Goal: Use online tool/utility: Utilize a website feature to perform a specific function

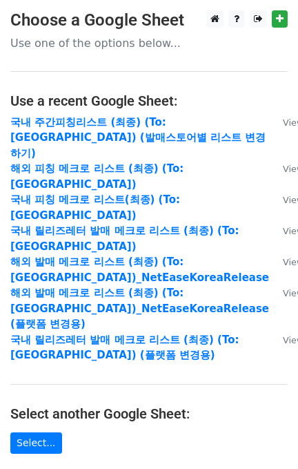
scroll to position [250, 0]
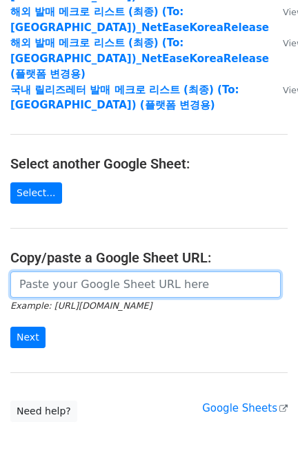
click at [75, 271] on input "url" at bounding box center [145, 284] width 271 height 26
paste input "[URL][DOMAIN_NAME]"
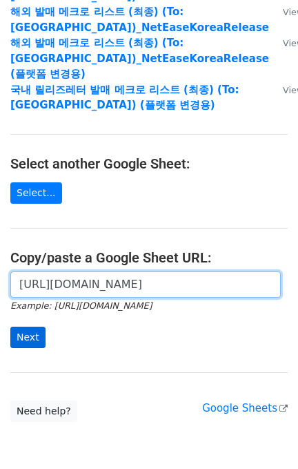
scroll to position [0, 422]
type input "[URL][DOMAIN_NAME]"
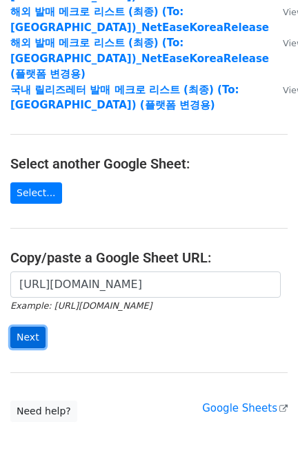
click at [20, 326] on input "Next" at bounding box center [27, 336] width 35 height 21
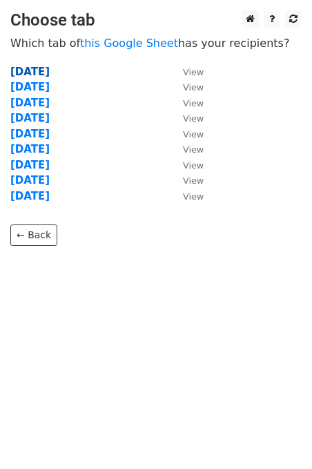
click at [42, 70] on strong "2025.09.01" at bounding box center [29, 72] width 39 height 12
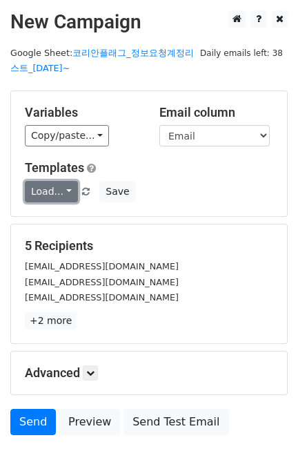
click at [52, 189] on link "Load..." at bounding box center [51, 191] width 53 height 21
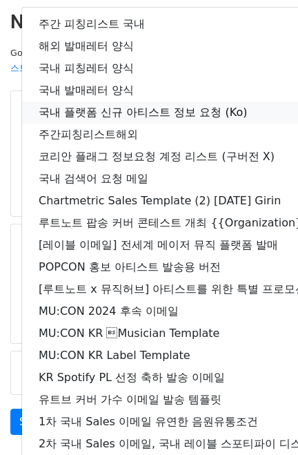
click at [135, 104] on link "국내 플랫폼 신규 아티스트 정보 요청 (Ko)" at bounding box center [243, 112] width 443 height 22
